Goal: Information Seeking & Learning: Learn about a topic

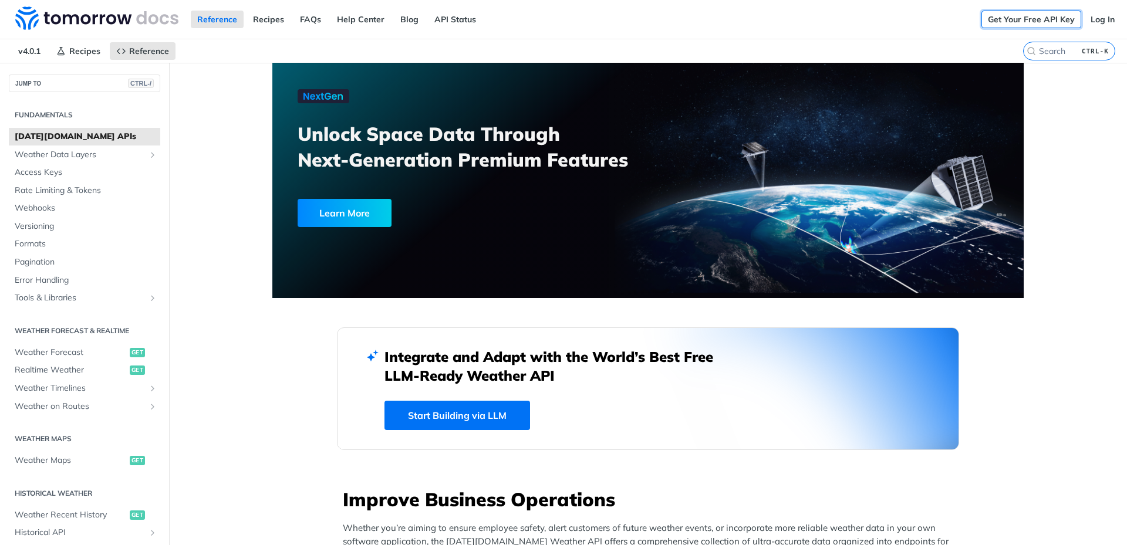
click at [1034, 21] on link "Get Your Free API Key" at bounding box center [1032, 20] width 100 height 18
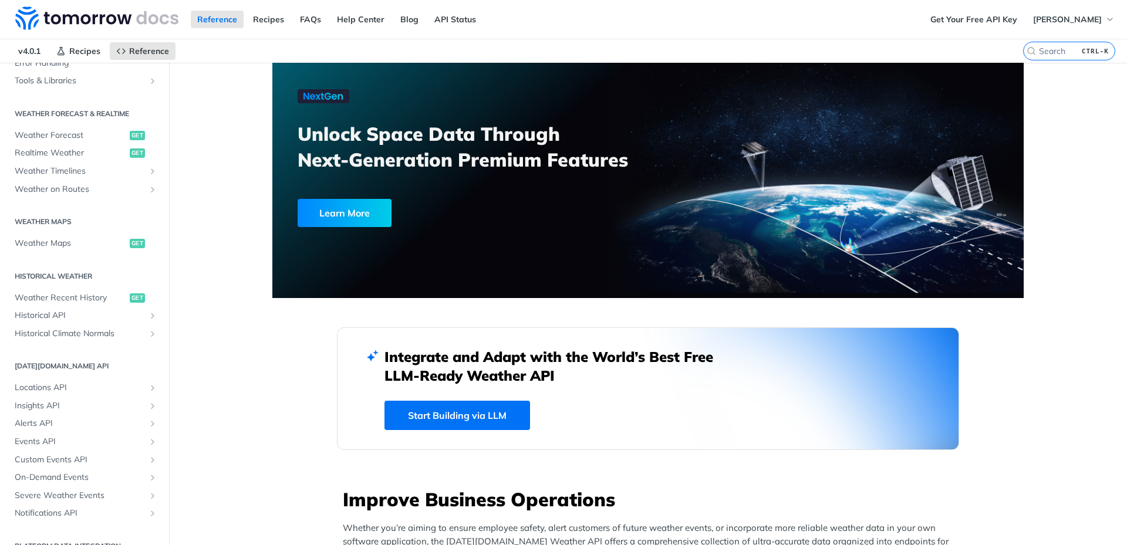
scroll to position [235, 0]
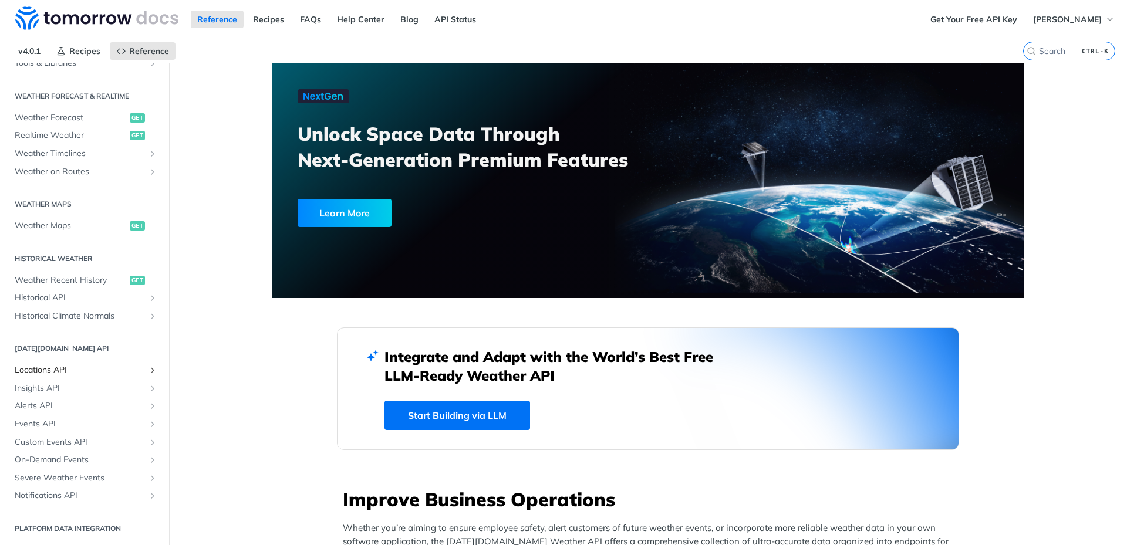
click at [41, 369] on span "Locations API" at bounding box center [80, 371] width 130 height 12
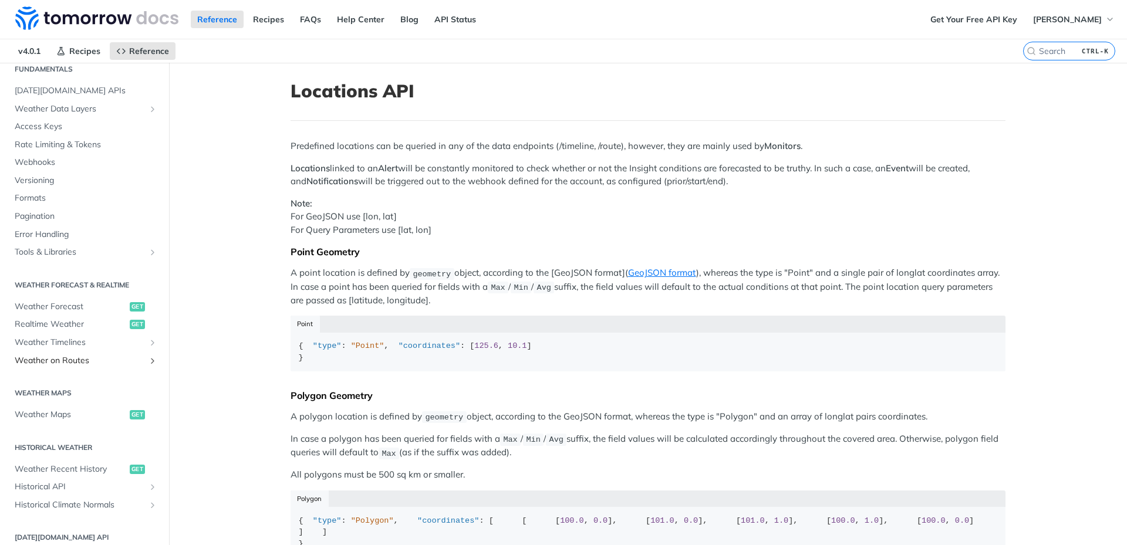
scroll to position [49, 0]
click at [63, 302] on span "Weather Forecast" at bounding box center [71, 304] width 112 height 12
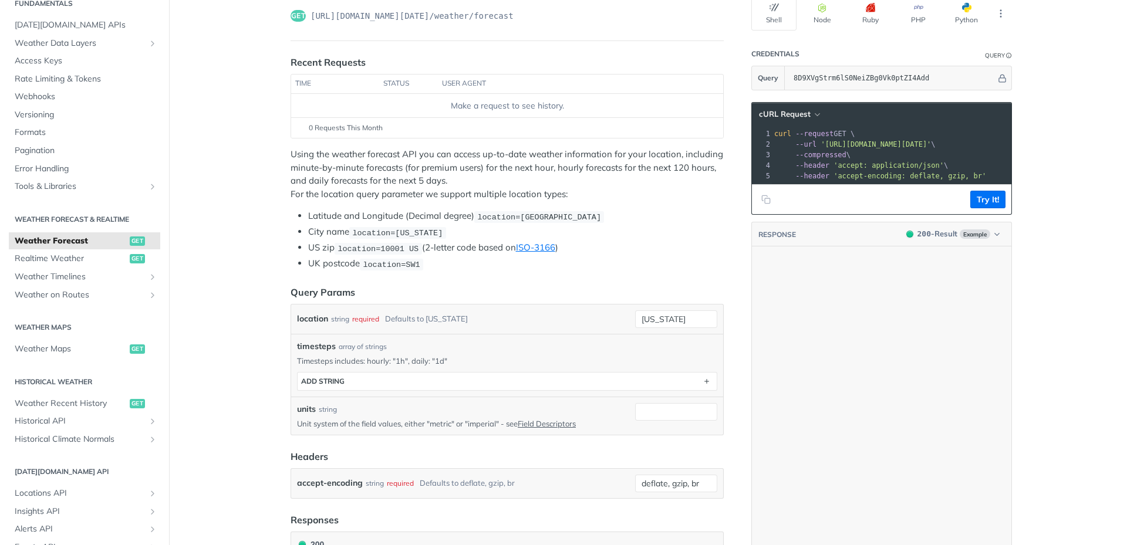
scroll to position [2710, 0]
